Goal: Information Seeking & Learning: Learn about a topic

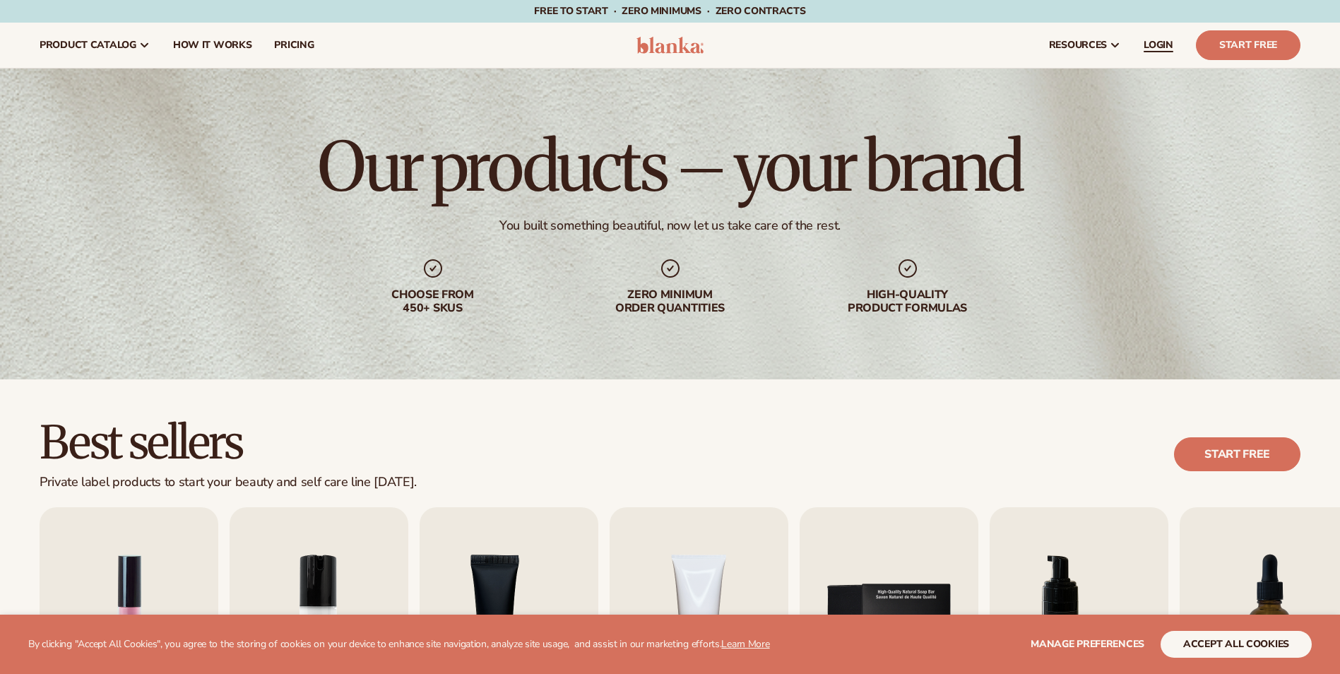
click at [1156, 49] on span "LOGIN" at bounding box center [1159, 45] width 30 height 11
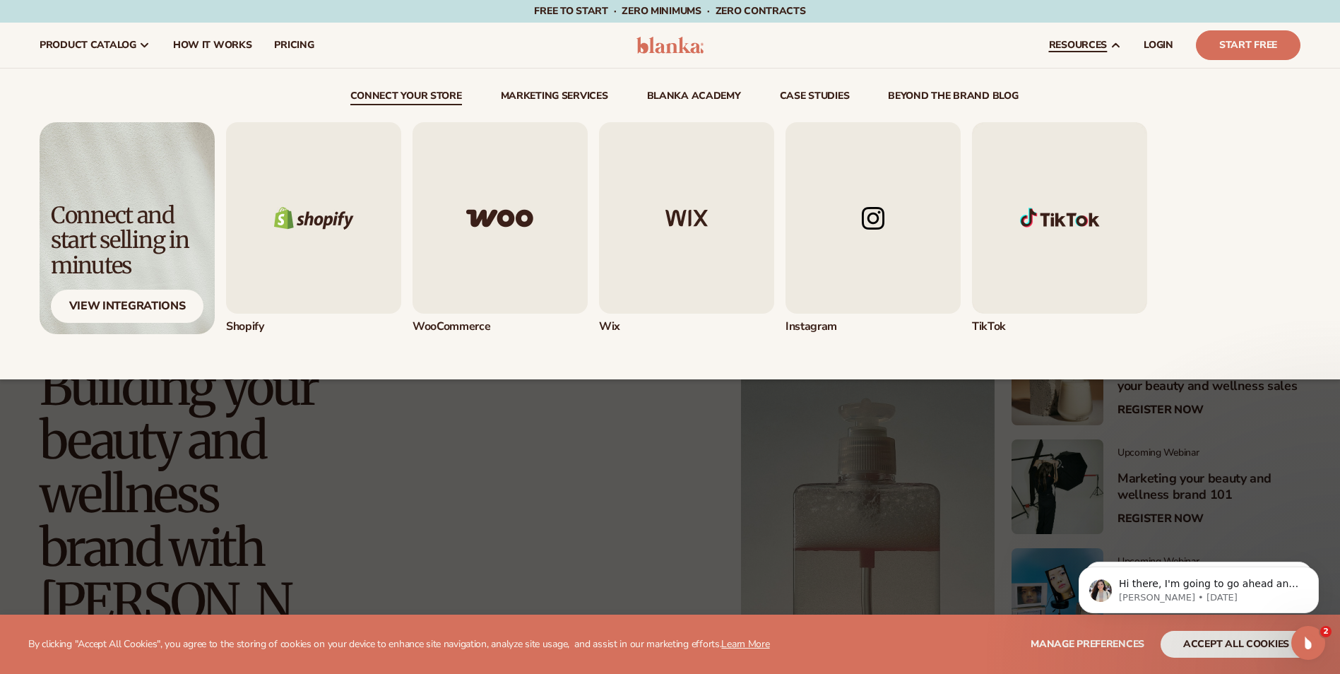
click at [1080, 49] on span "resources" at bounding box center [1078, 45] width 58 height 11
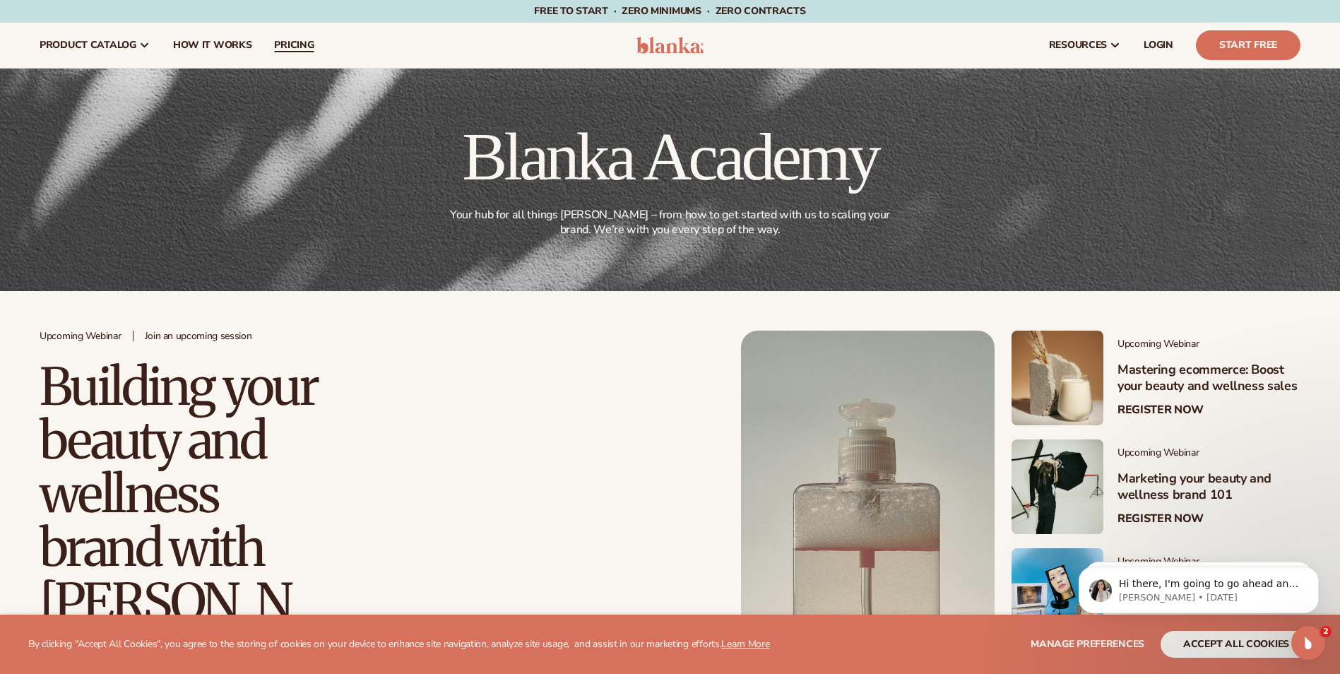
click at [291, 48] on span "pricing" at bounding box center [294, 45] width 40 height 11
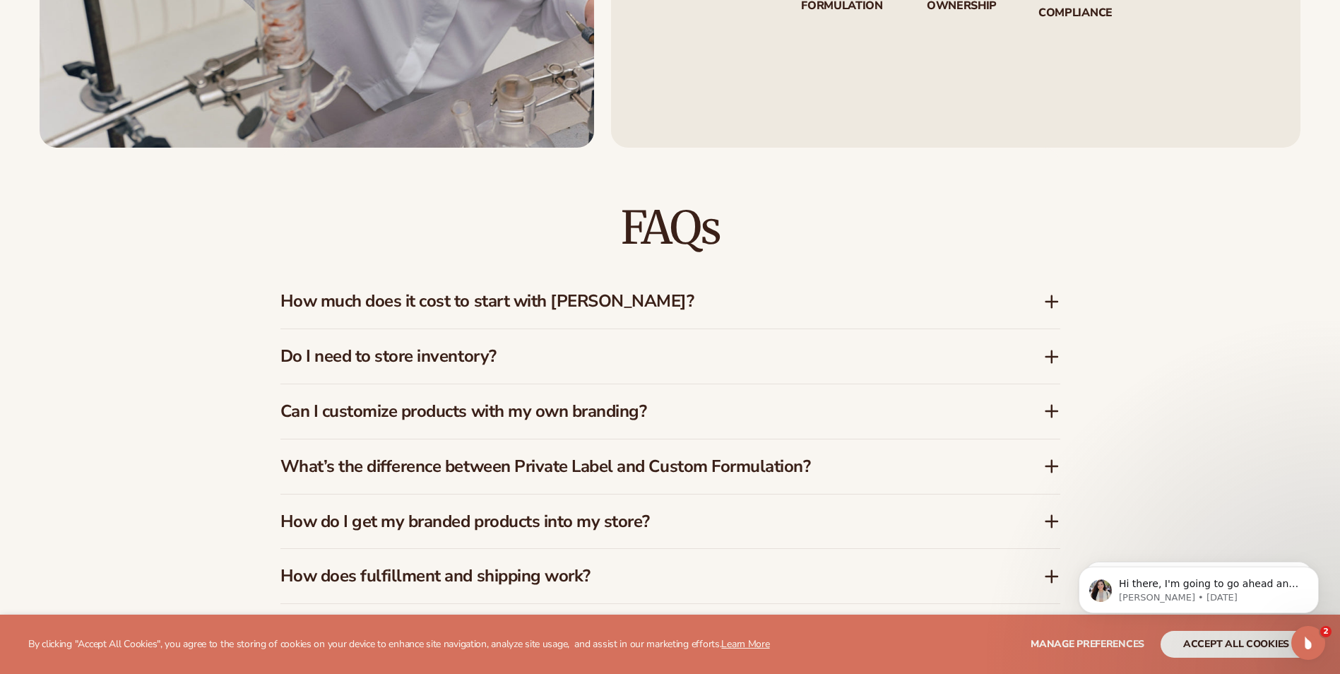
click at [1049, 305] on icon at bounding box center [1052, 301] width 17 height 17
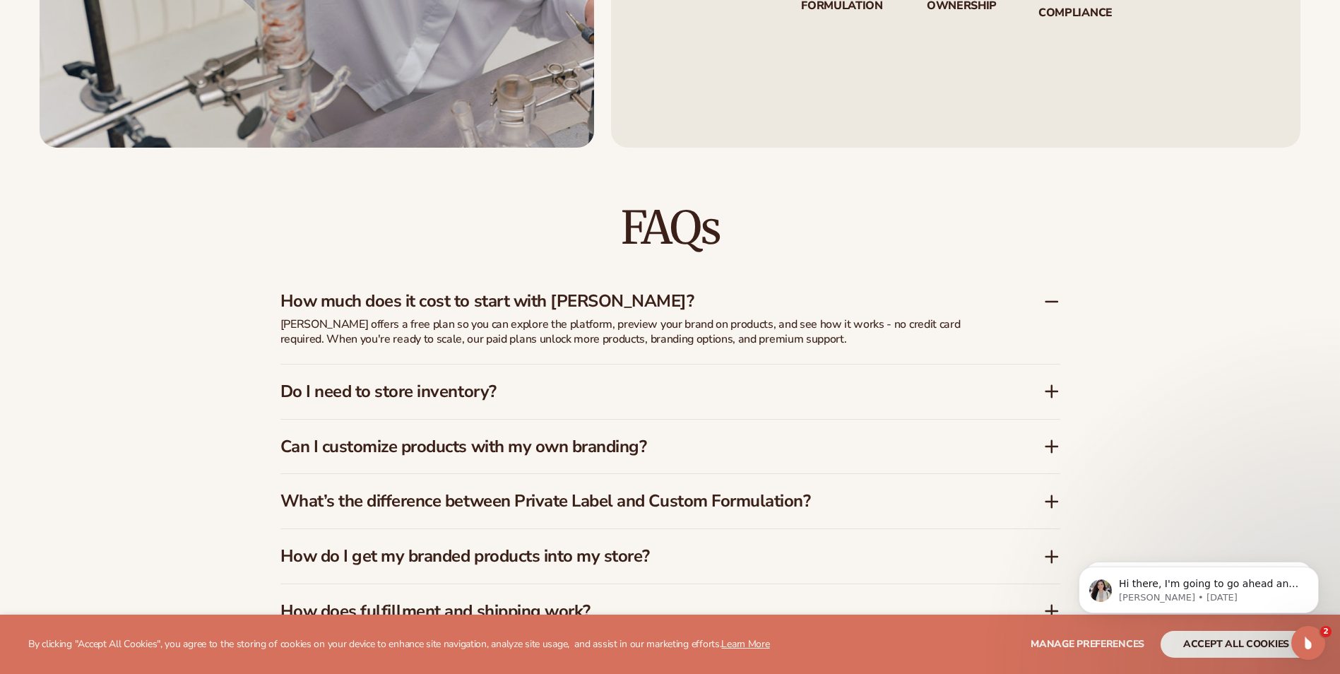
click at [1051, 391] on icon at bounding box center [1051, 391] width 11 height 0
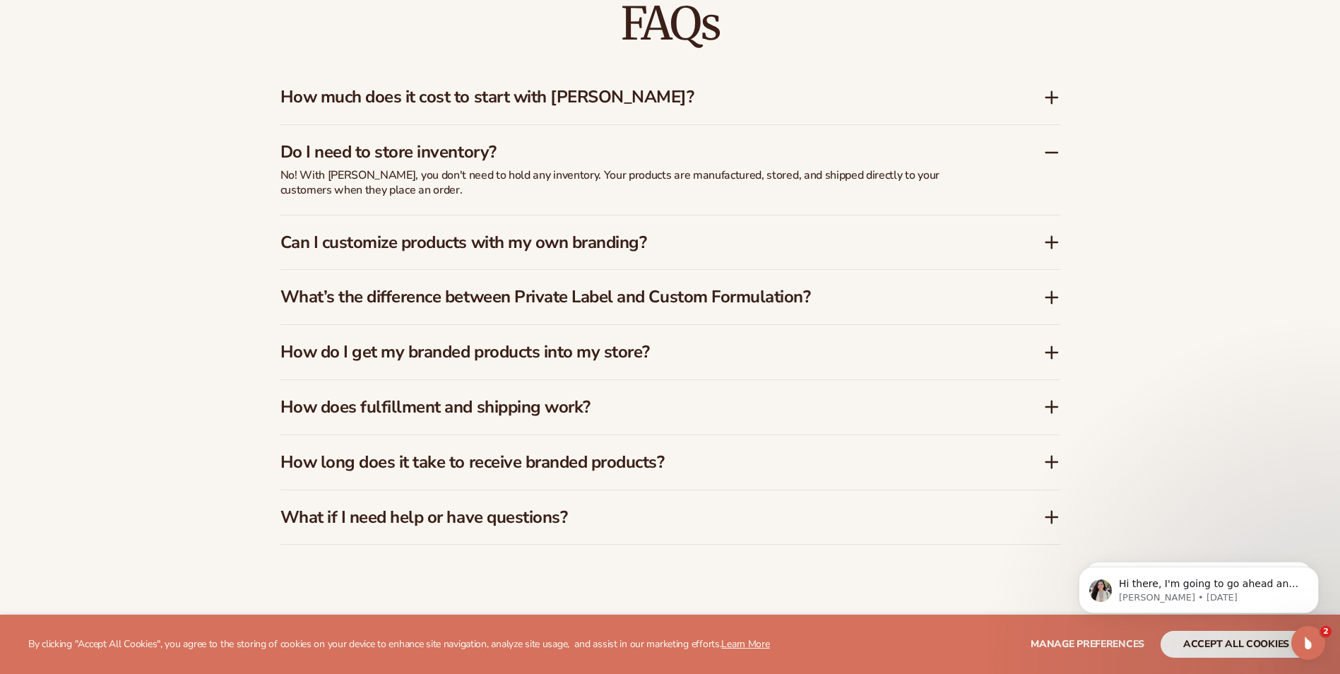
scroll to position [2323, 0]
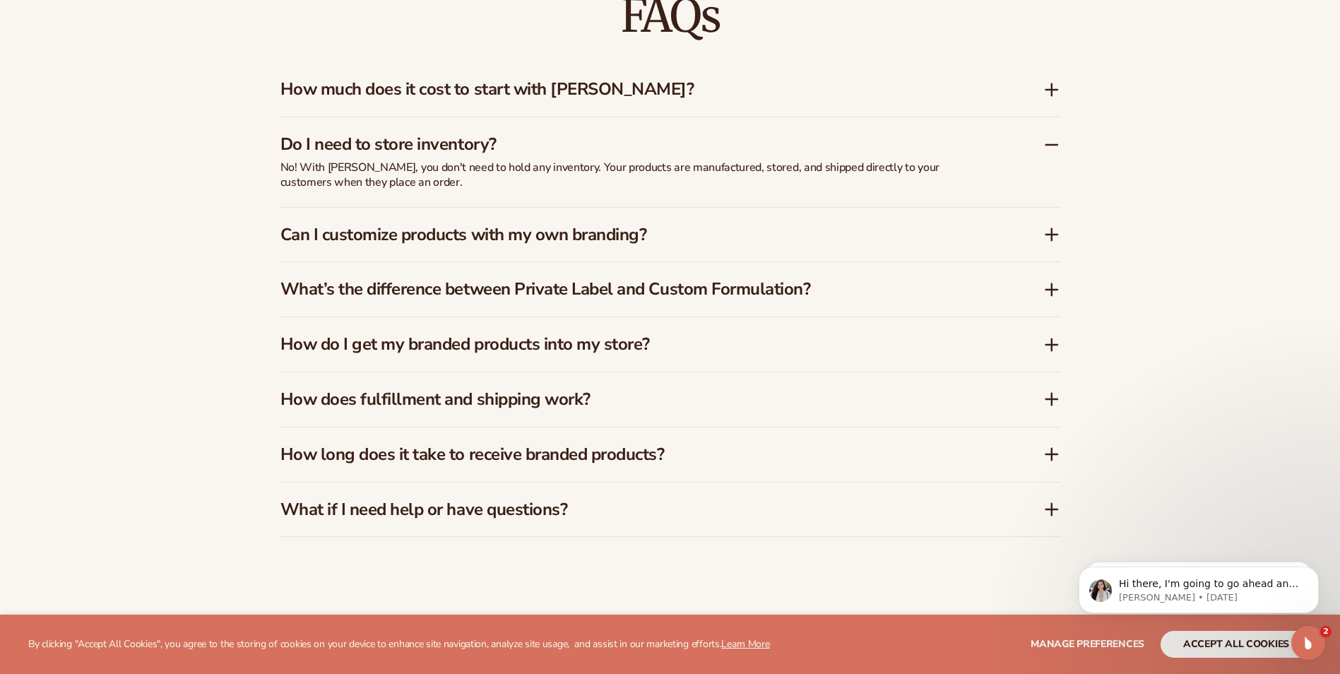
click at [1044, 343] on icon at bounding box center [1052, 344] width 17 height 17
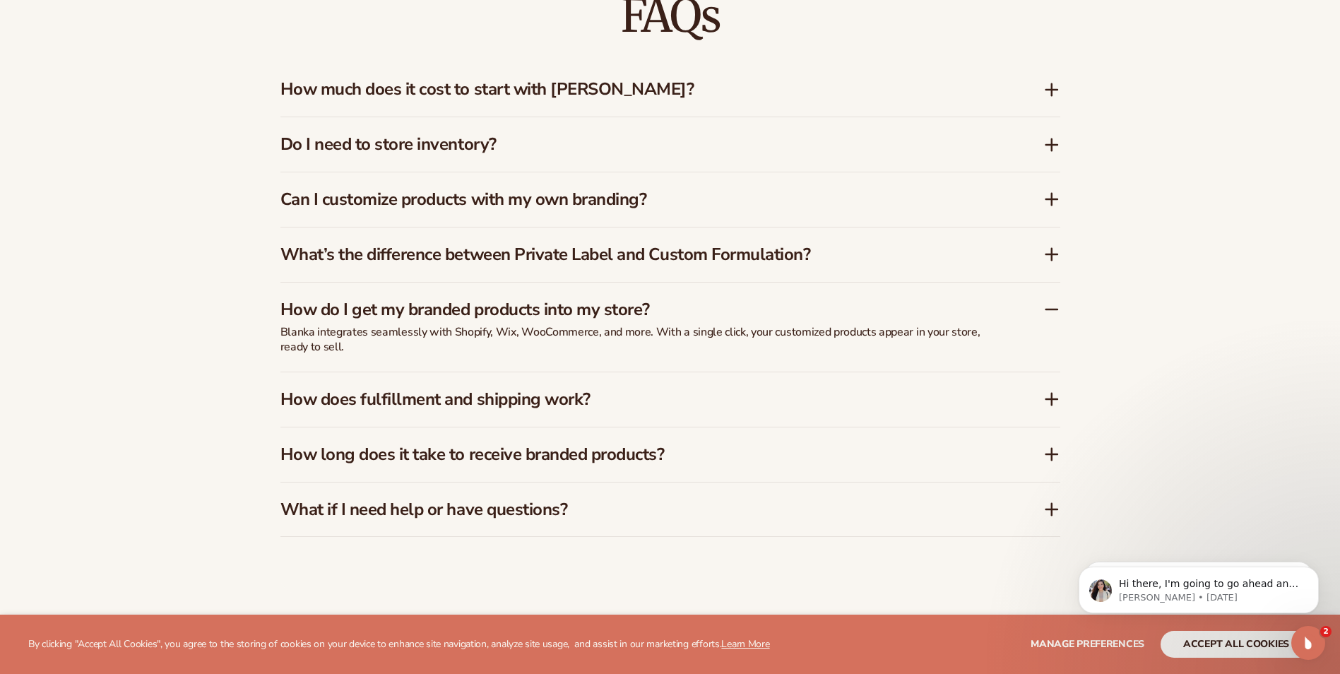
click at [1049, 402] on icon at bounding box center [1052, 399] width 17 height 17
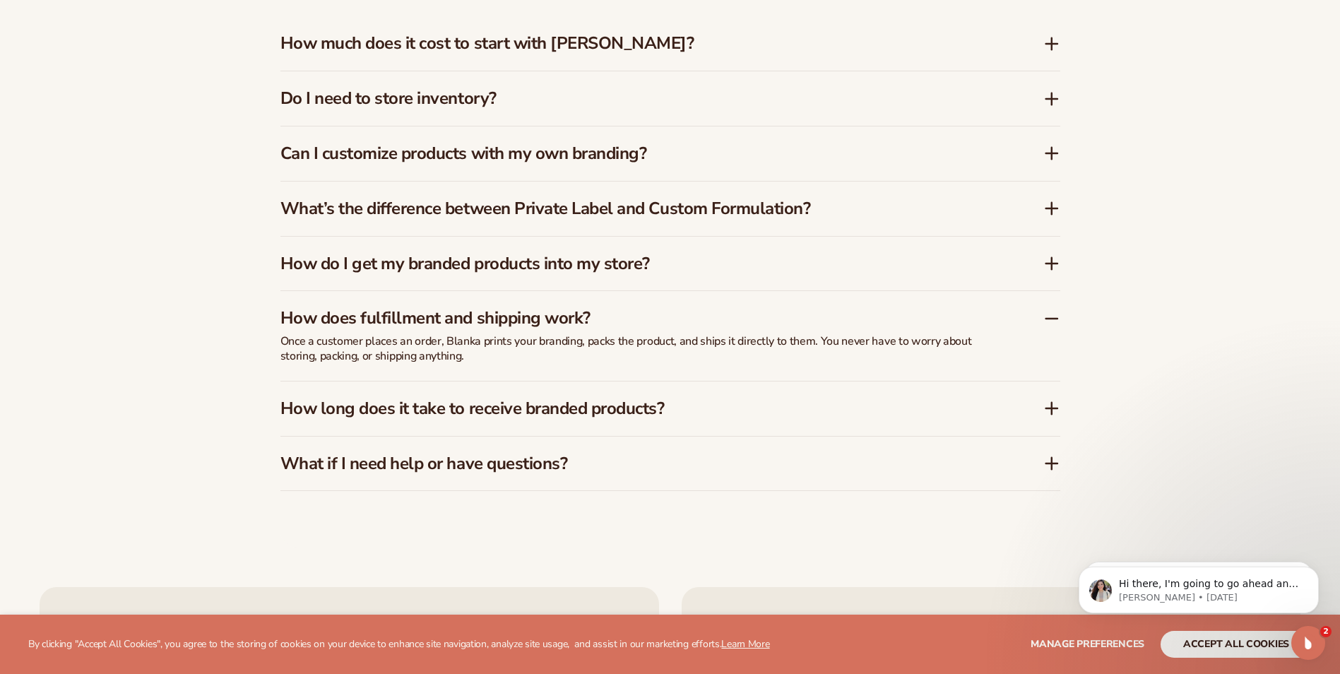
scroll to position [2393, 0]
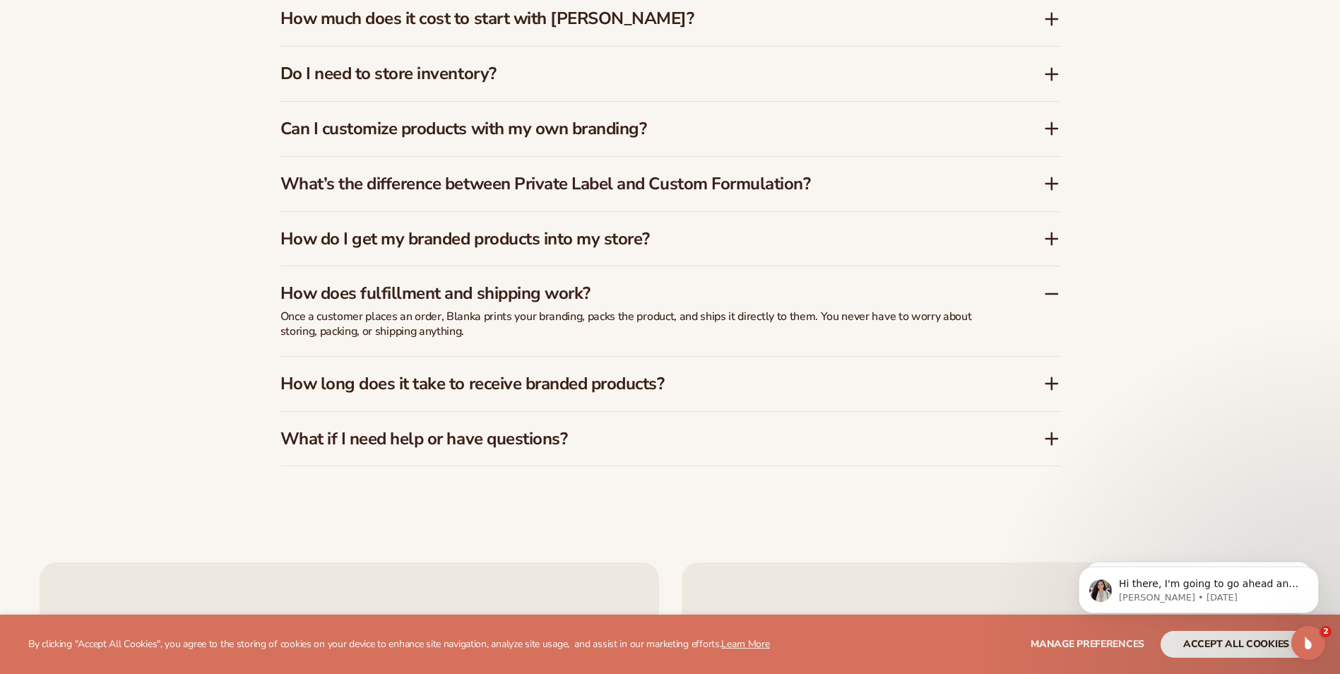
click at [1046, 384] on icon at bounding box center [1051, 384] width 11 height 0
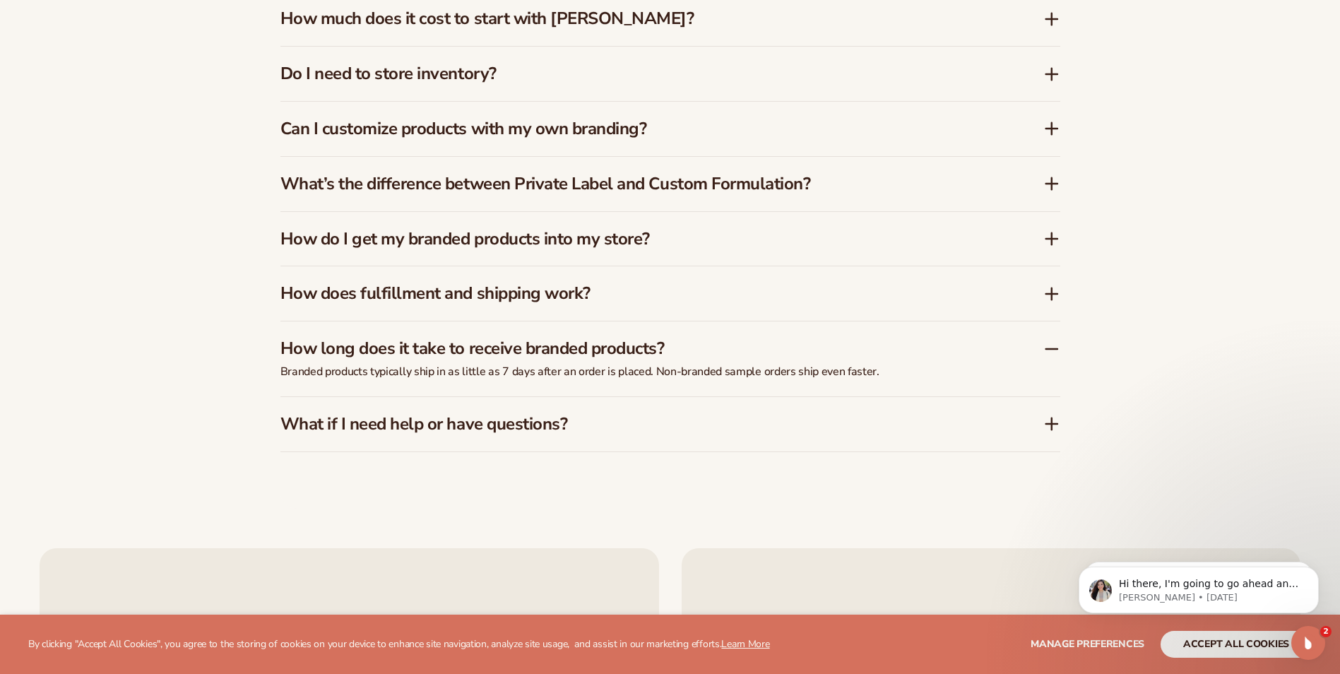
click at [1048, 429] on icon at bounding box center [1052, 423] width 17 height 17
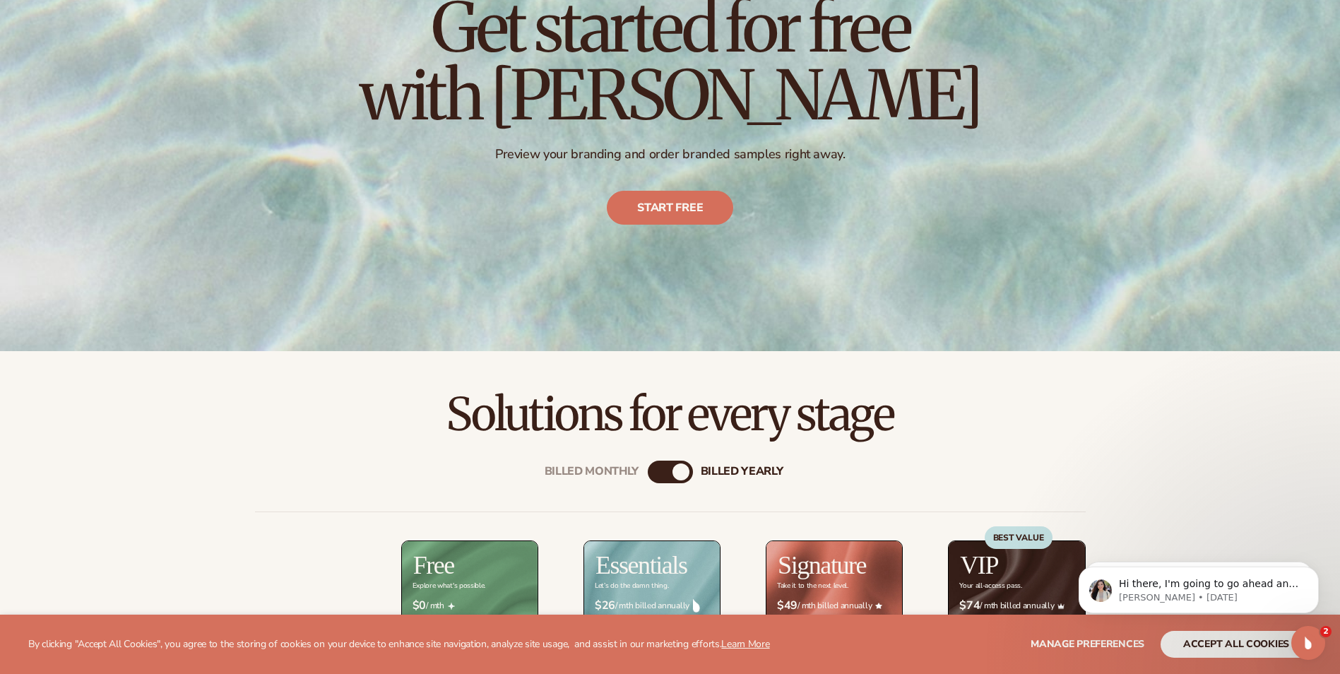
scroll to position [0, 0]
